Goal: Information Seeking & Learning: Learn about a topic

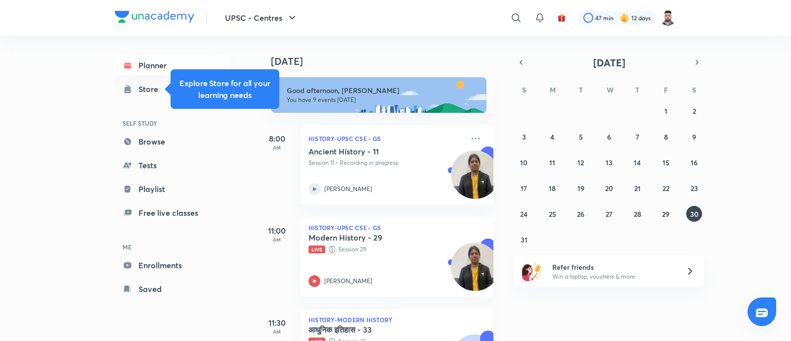
click at [696, 23] on header "UPSC - Centres ​ 47 min 12 days" at bounding box center [395, 18] width 791 height 36
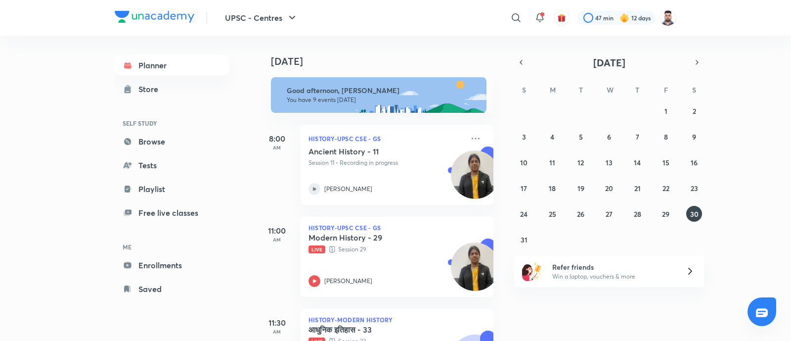
click at [711, 24] on header "UPSC - Centres ​ 47 min 12 days" at bounding box center [395, 18] width 791 height 36
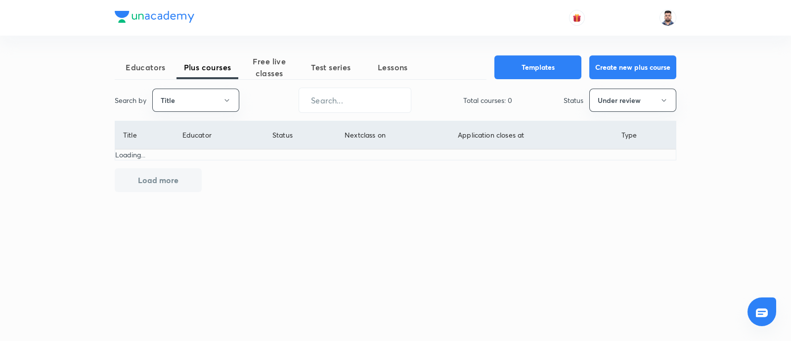
click at [158, 65] on span "Educators" at bounding box center [146, 67] width 62 height 12
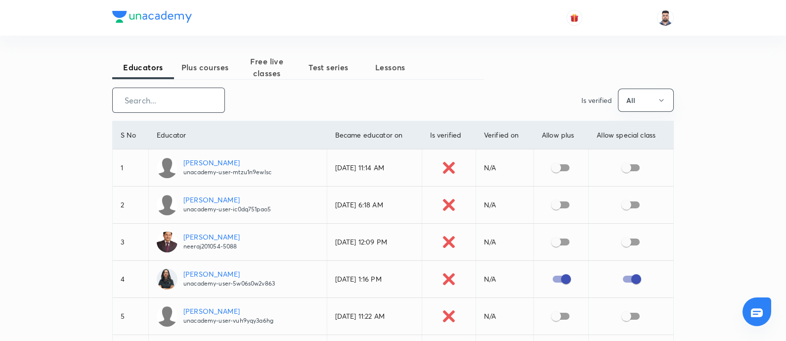
click at [164, 99] on input "text" at bounding box center [169, 100] width 112 height 25
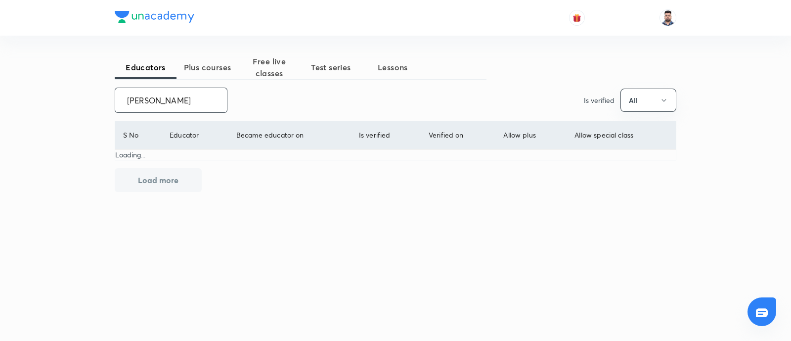
click at [137, 101] on input "aayush gupta" at bounding box center [171, 100] width 112 height 25
click at [197, 102] on input "ayush gupta" at bounding box center [171, 100] width 112 height 25
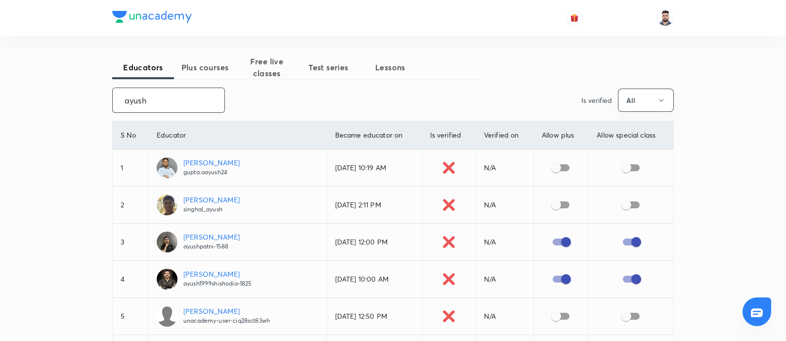
paste input "@gupta.aayush24"
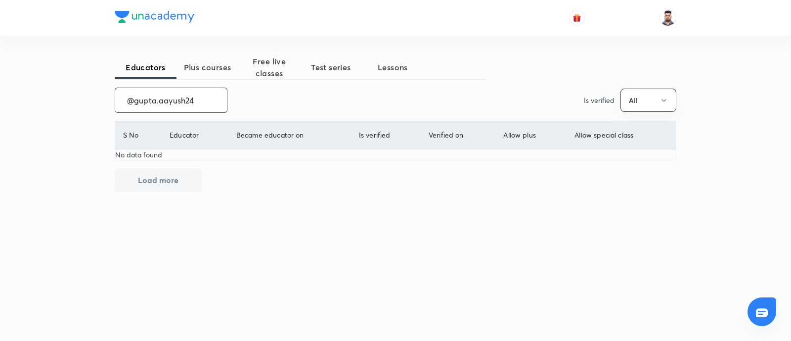
type input "ayush"
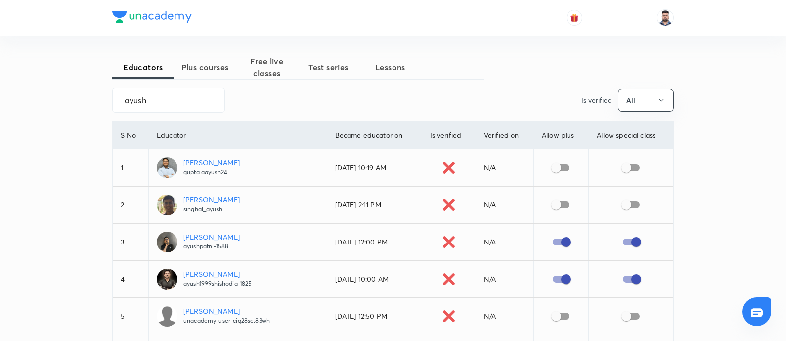
click at [494, 91] on div "ayush ​ Is verified All" at bounding box center [393, 100] width 562 height 25
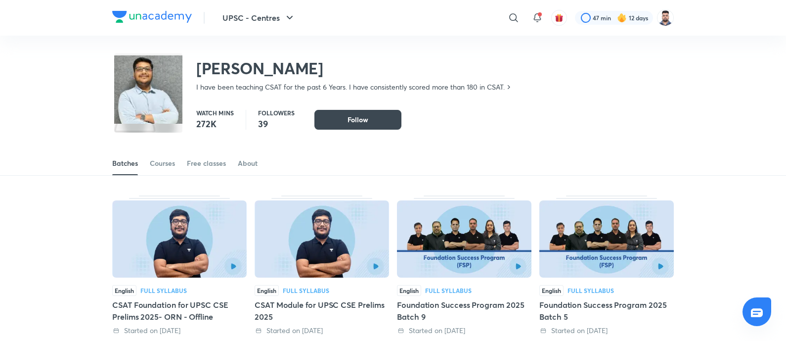
click at [557, 102] on div "Watch mins 272K Followers 39 Follow Follow Follow" at bounding box center [393, 115] width 562 height 30
click at [561, 136] on div "Batches Courses Free classes About" at bounding box center [393, 153] width 786 height 46
click at [601, 167] on div "Batches Courses Free classes About" at bounding box center [393, 163] width 562 height 24
click at [513, 132] on div "Batches Courses Free classes About" at bounding box center [393, 153] width 786 height 46
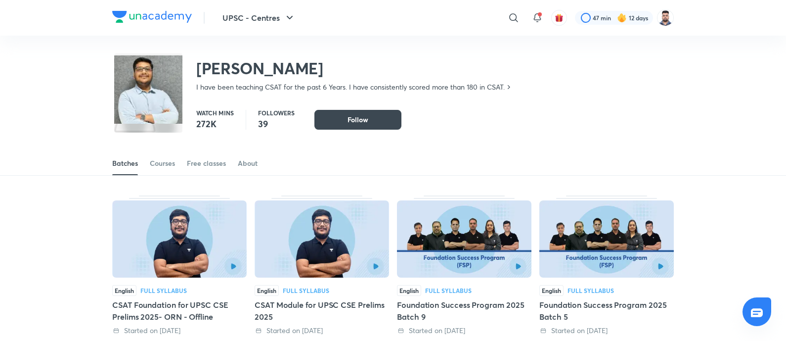
click at [464, 139] on div "Batches Courses Free classes About" at bounding box center [393, 153] width 786 height 46
